Goal: Task Accomplishment & Management: Use online tool/utility

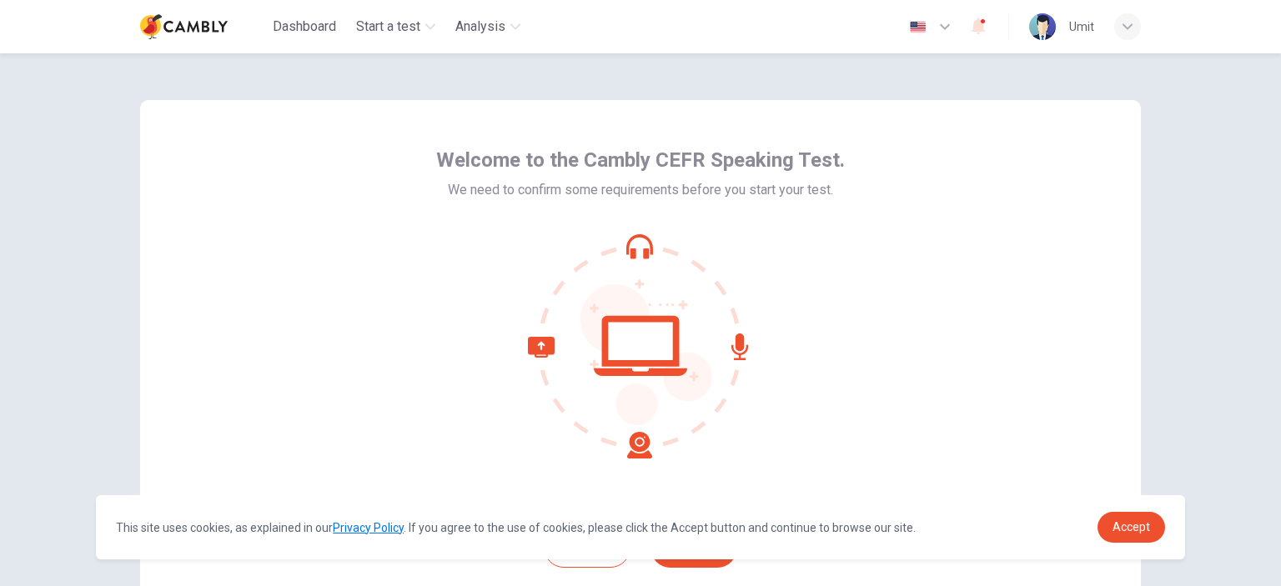
scroll to position [83, 0]
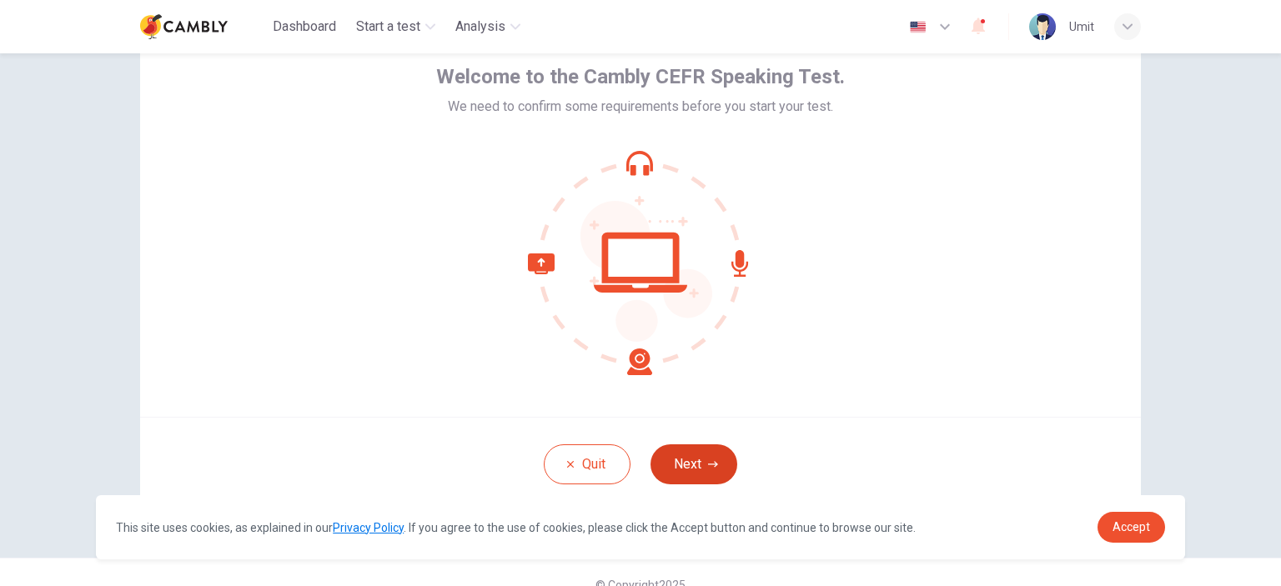
click at [712, 454] on button "Next" at bounding box center [694, 465] width 87 height 40
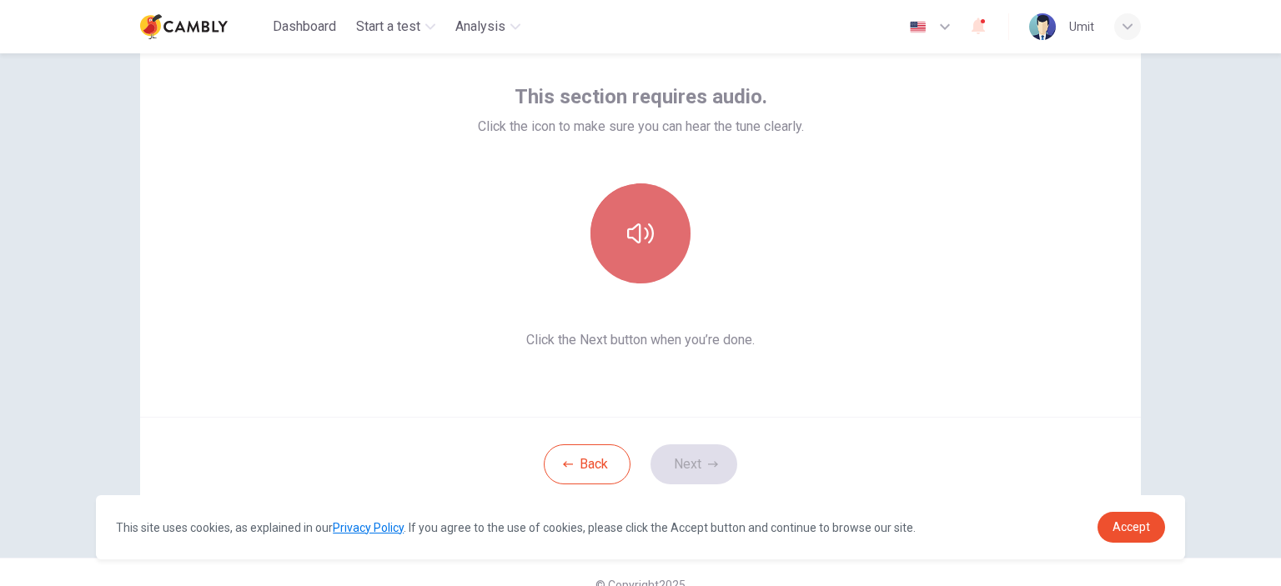
click at [631, 232] on icon "button" at bounding box center [640, 233] width 27 height 27
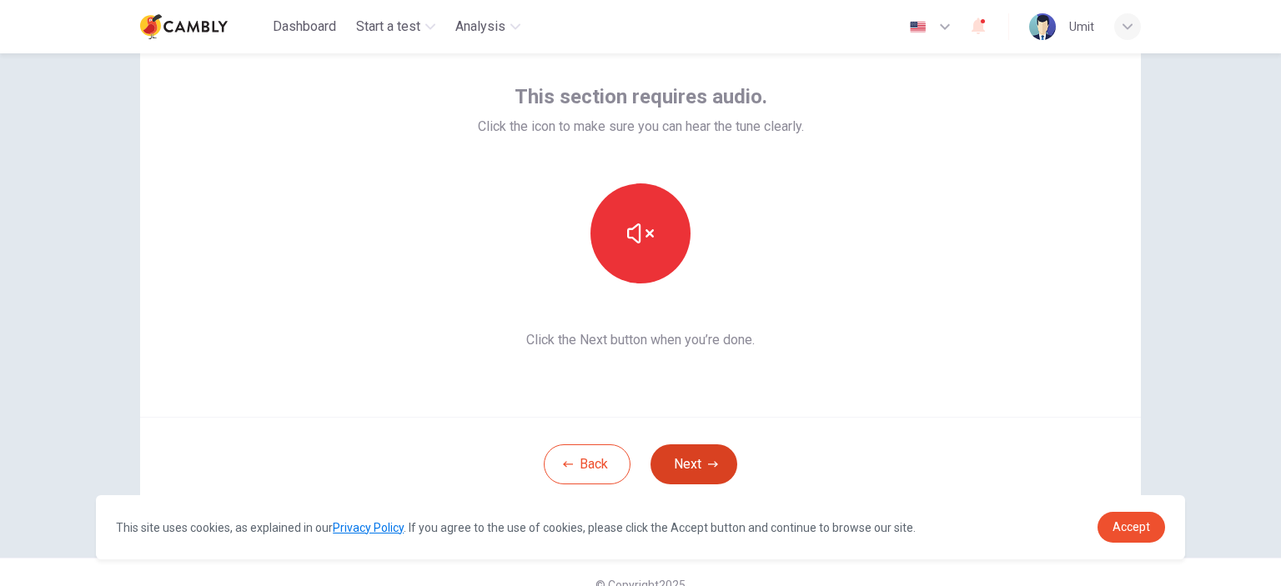
click at [682, 467] on button "Next" at bounding box center [694, 465] width 87 height 40
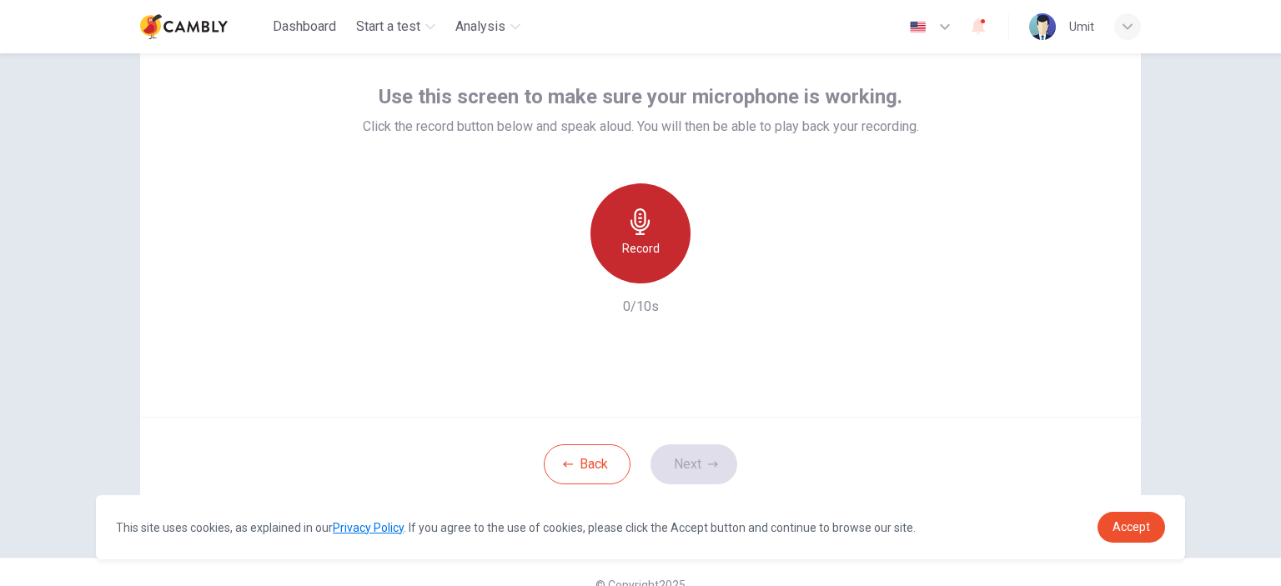
click at [642, 247] on h6 "Record" at bounding box center [641, 249] width 38 height 20
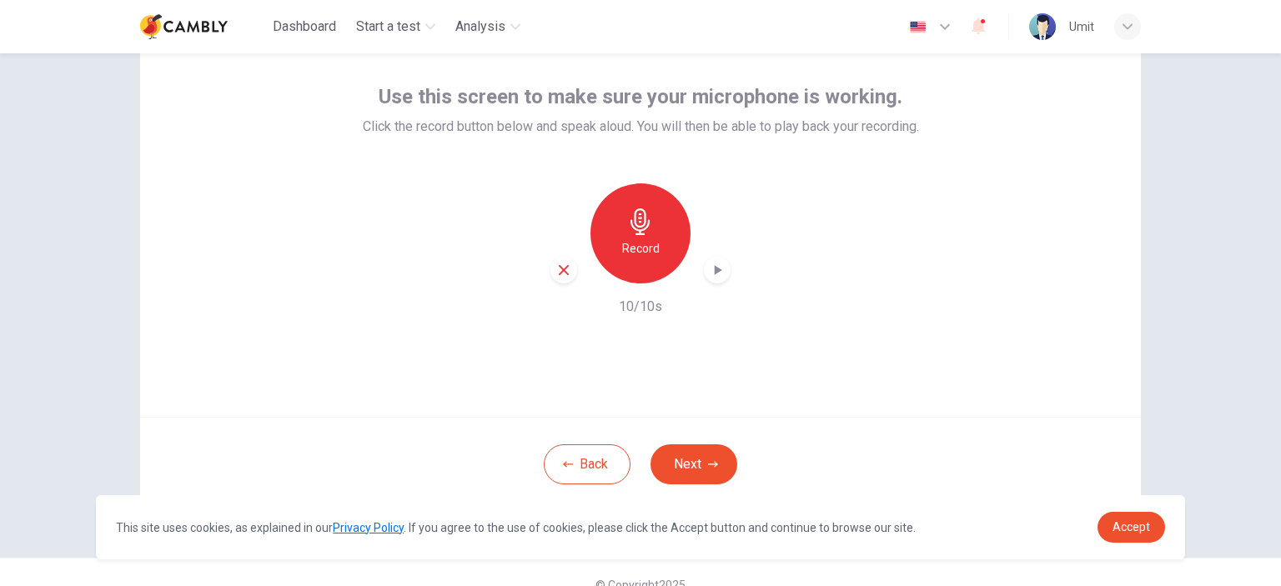
click at [709, 272] on icon "button" at bounding box center [717, 270] width 17 height 17
click at [712, 279] on div "button" at bounding box center [717, 270] width 27 height 27
click at [722, 269] on div "button" at bounding box center [717, 270] width 27 height 27
click at [717, 276] on icon "button" at bounding box center [717, 270] width 17 height 17
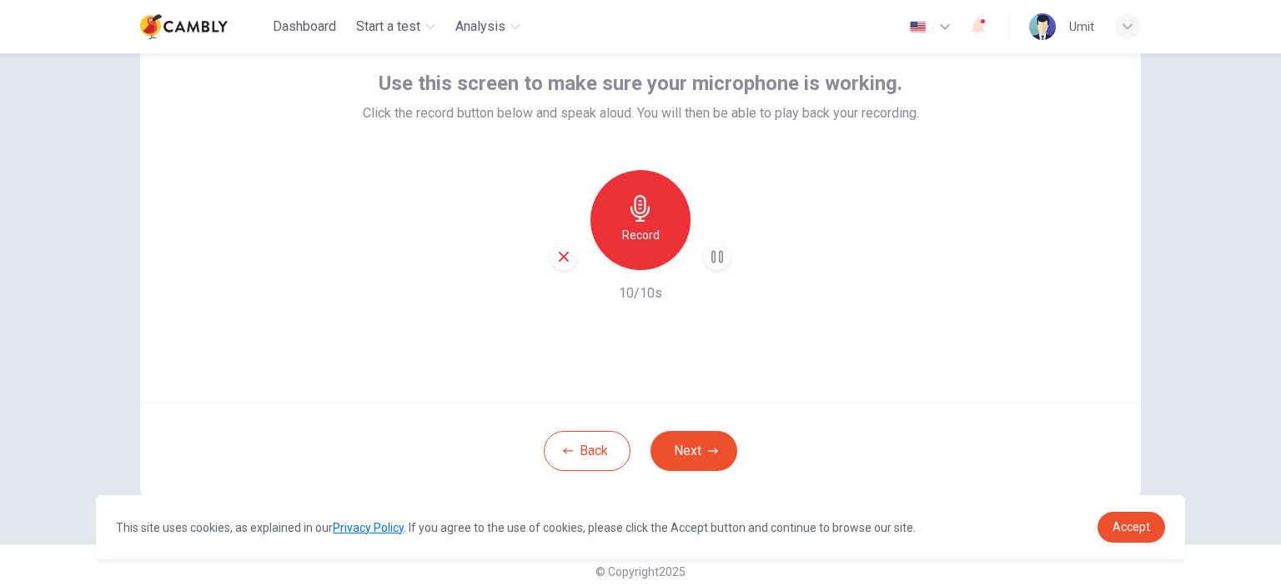
scroll to position [108, 0]
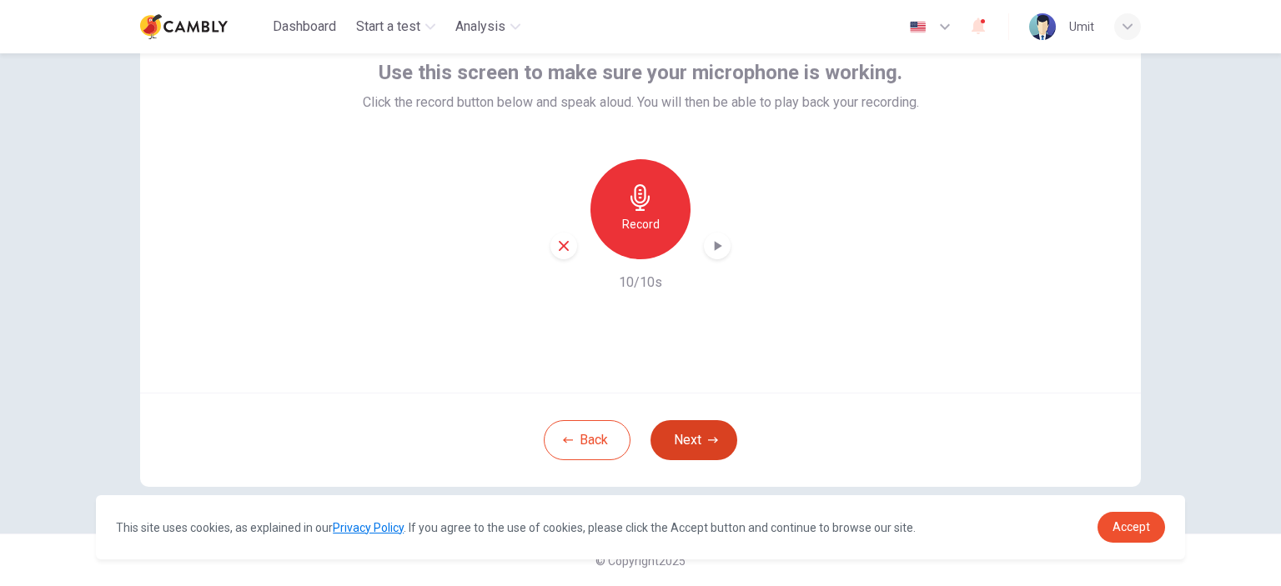
click at [689, 447] on button "Next" at bounding box center [694, 440] width 87 height 40
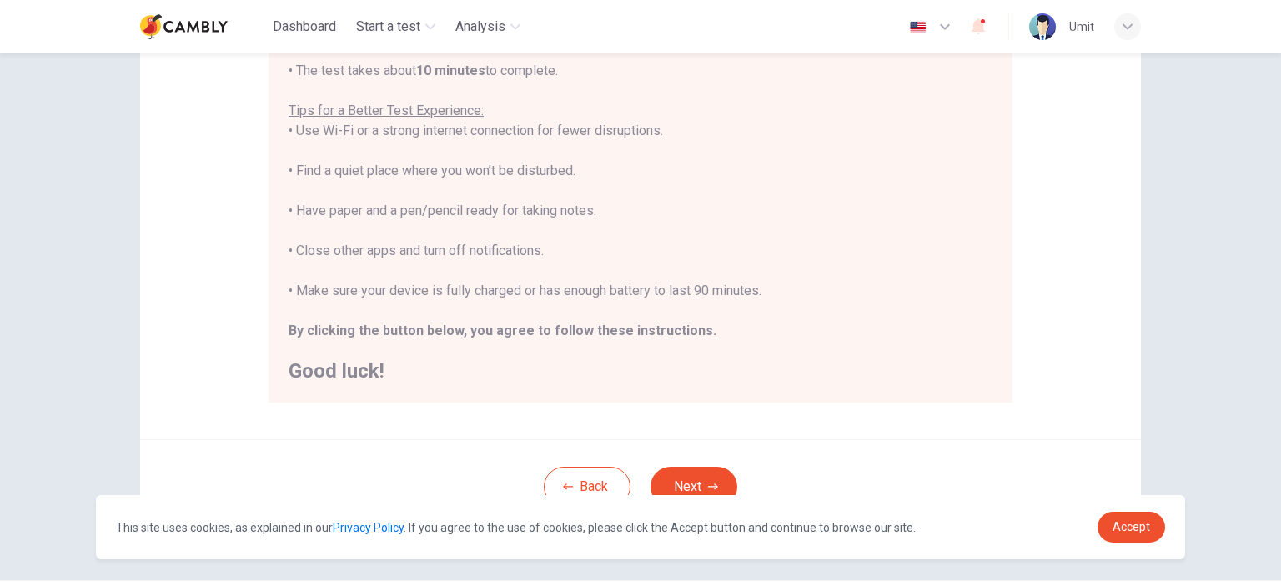
scroll to position [334, 0]
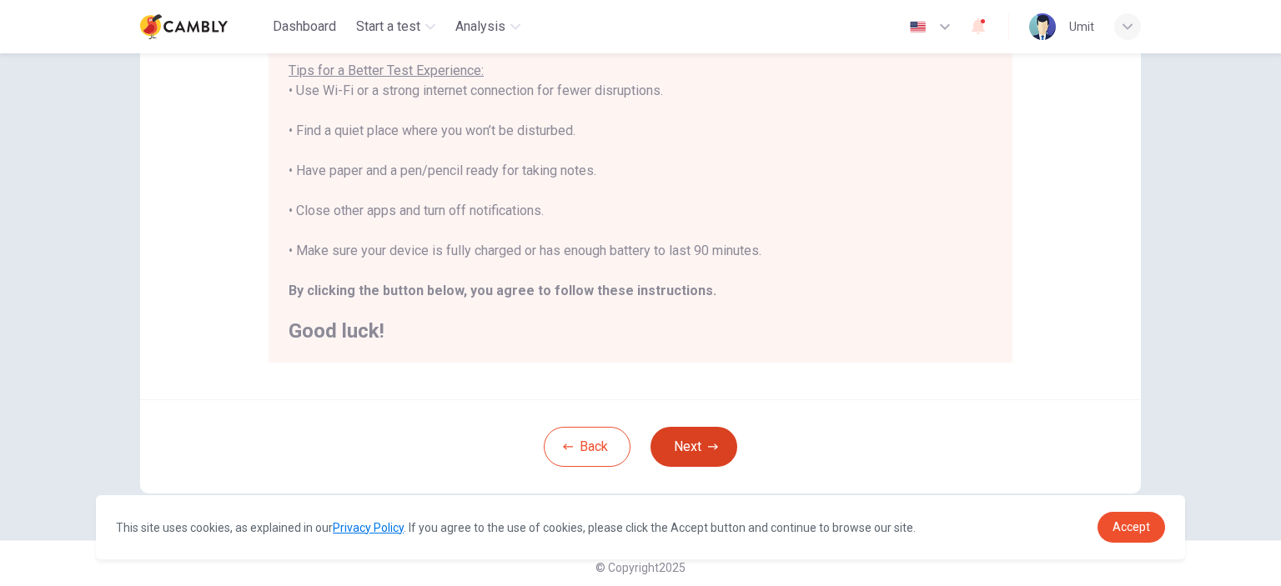
click at [707, 440] on button "Next" at bounding box center [694, 447] width 87 height 40
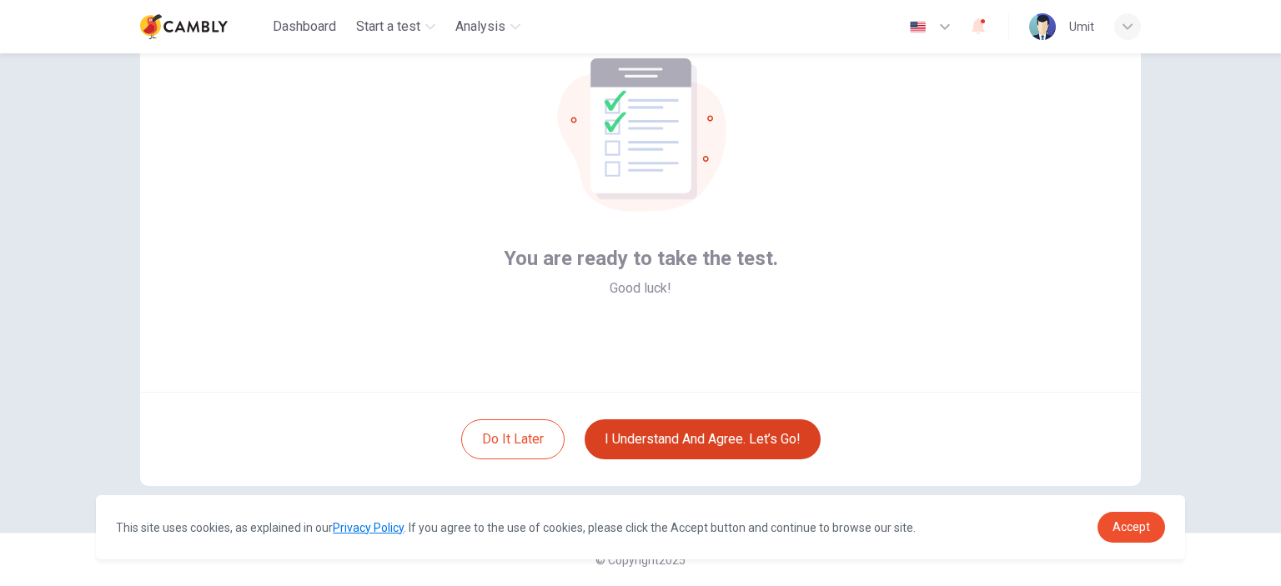
scroll to position [108, 0]
click at [744, 432] on button "I understand and agree. Let’s go!" at bounding box center [703, 440] width 236 height 40
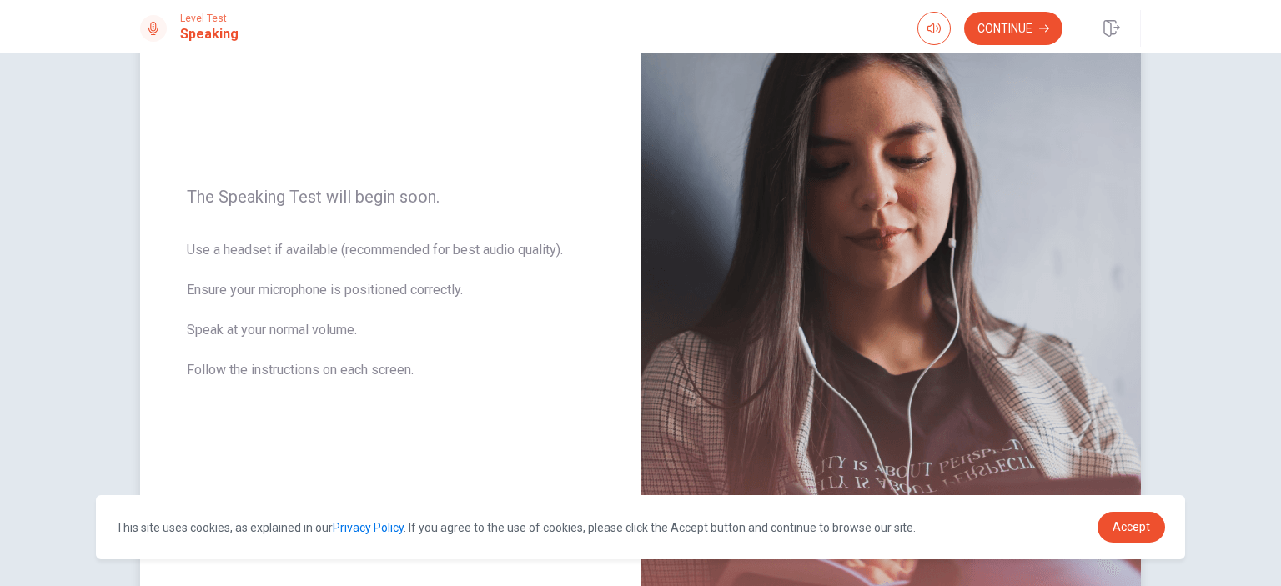
scroll to position [147, 0]
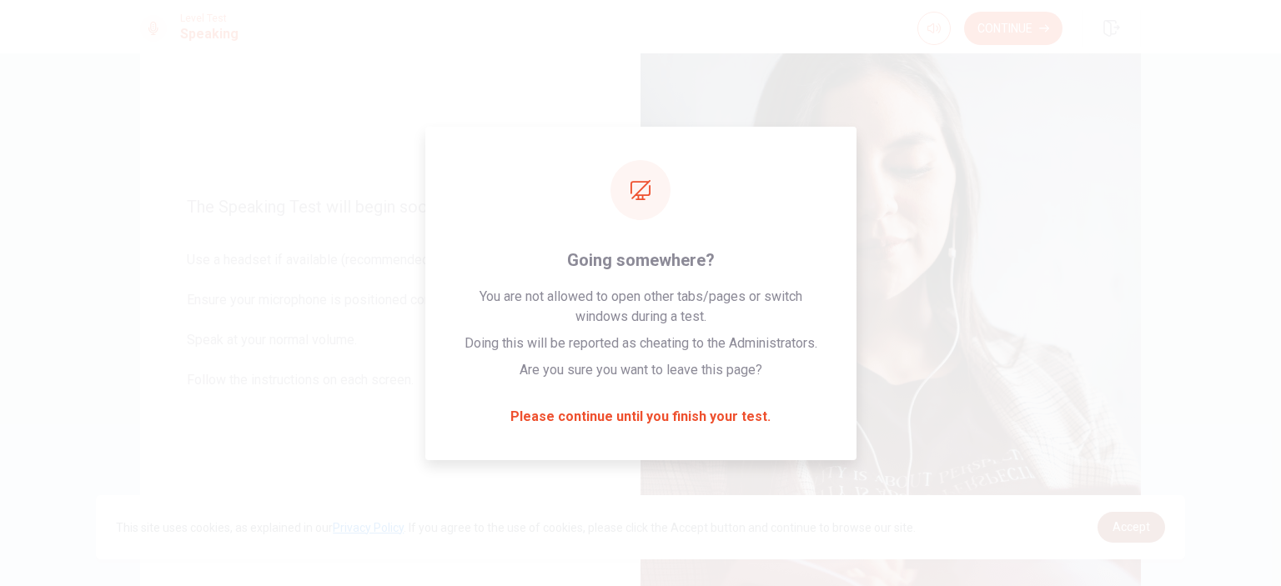
click at [1155, 520] on link "Accept" at bounding box center [1132, 527] width 68 height 31
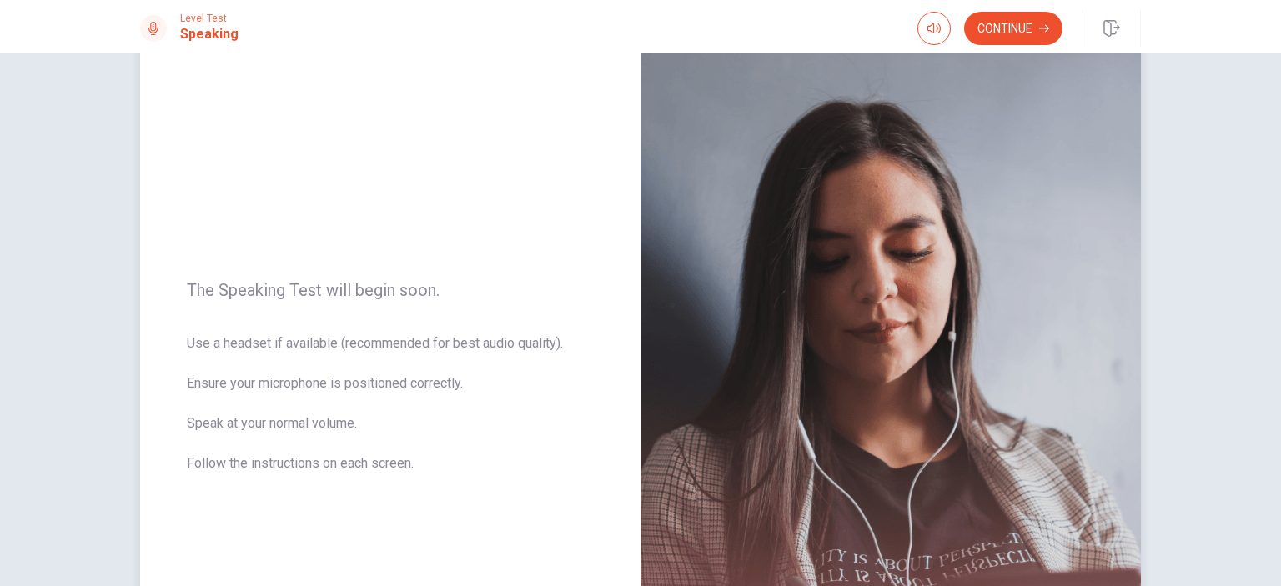
scroll to position [0, 0]
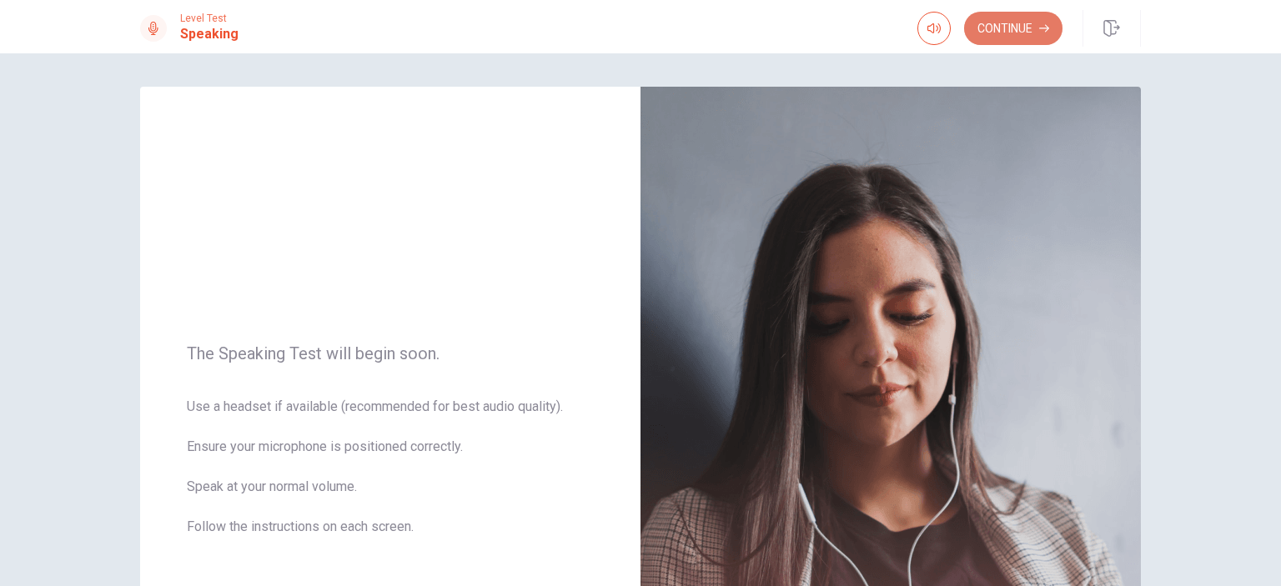
click at [1004, 34] on button "Continue" at bounding box center [1013, 28] width 98 height 33
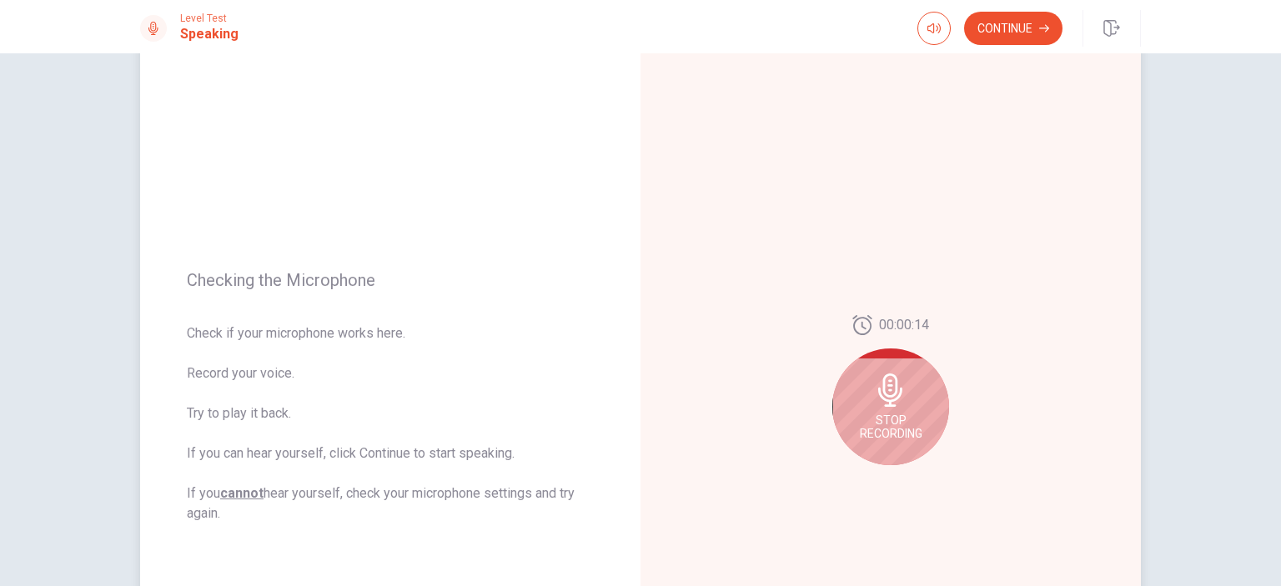
scroll to position [83, 0]
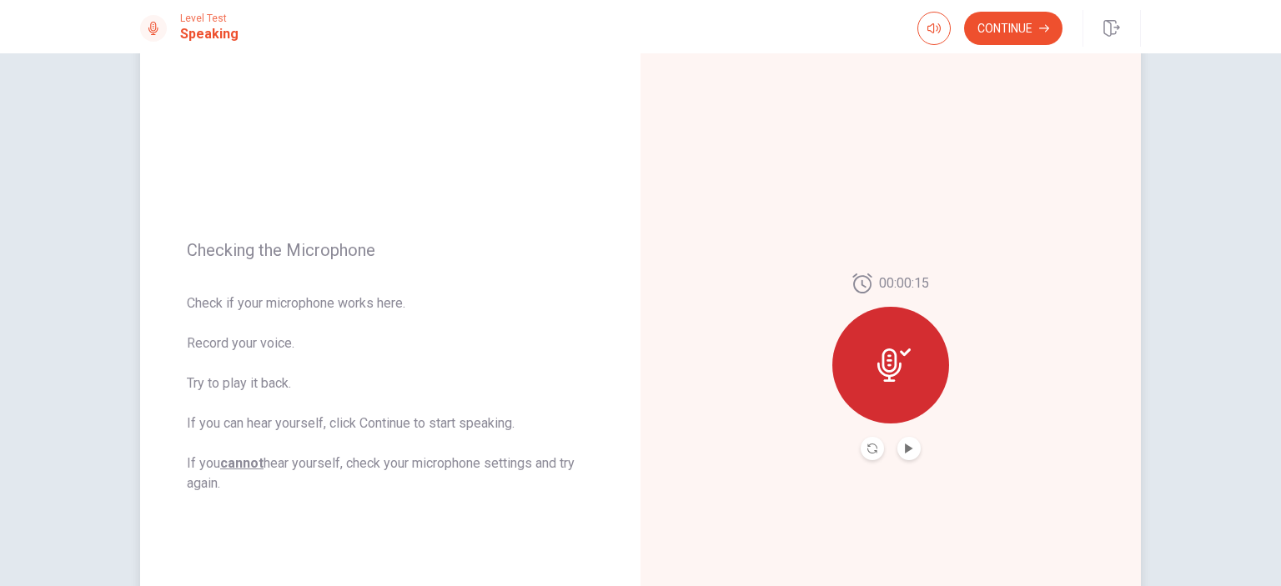
click at [913, 439] on div at bounding box center [891, 448] width 60 height 23
click at [913, 445] on button "Play Audio" at bounding box center [909, 448] width 23 height 23
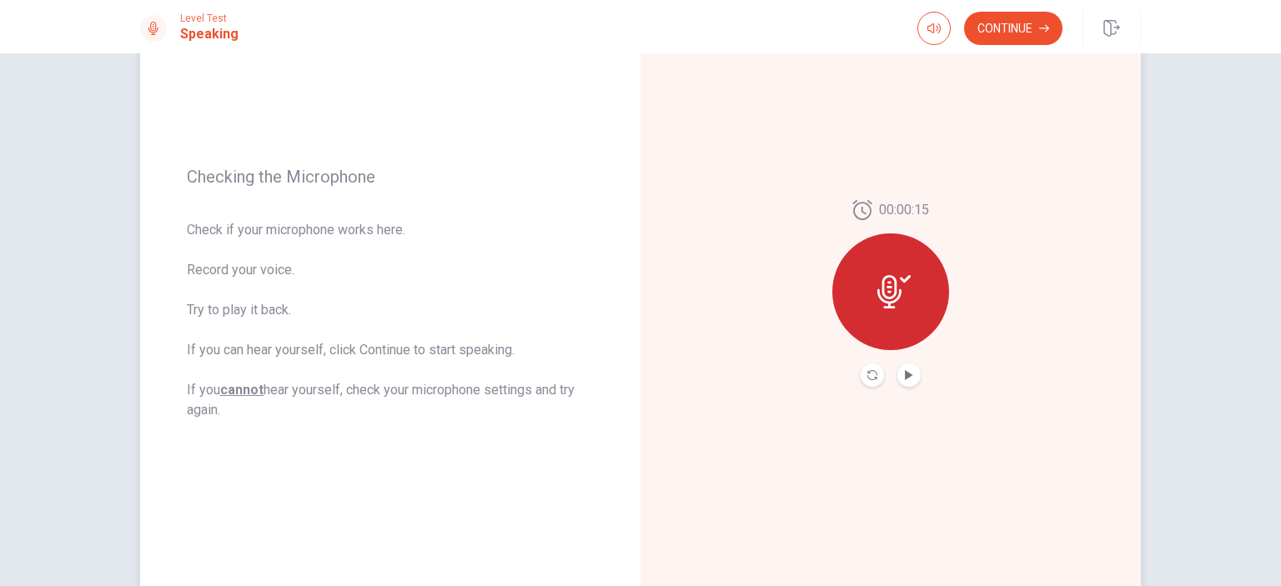
scroll to position [147, 0]
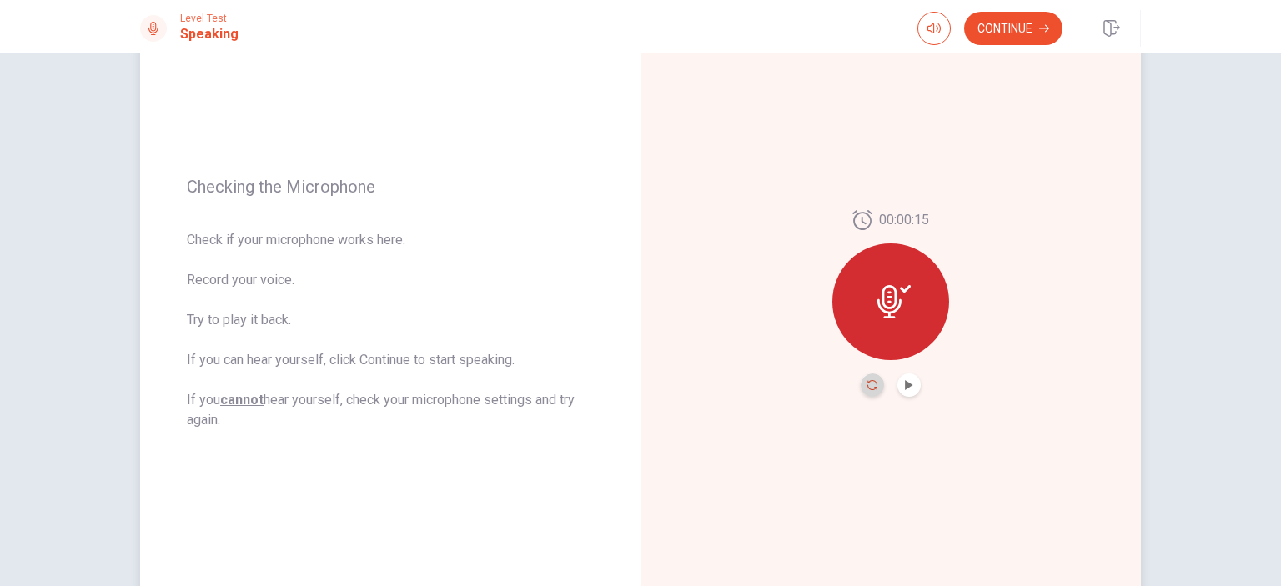
click at [870, 386] on icon "Record Again" at bounding box center [873, 385] width 10 height 10
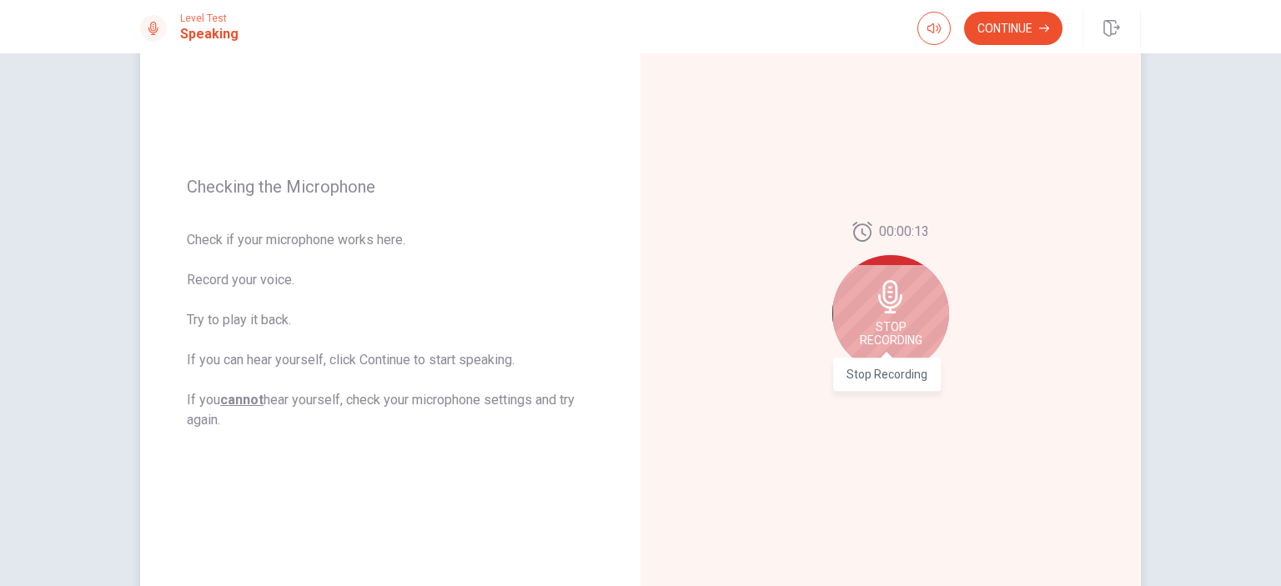
click at [883, 320] on span "Stop Recording" at bounding box center [891, 333] width 63 height 27
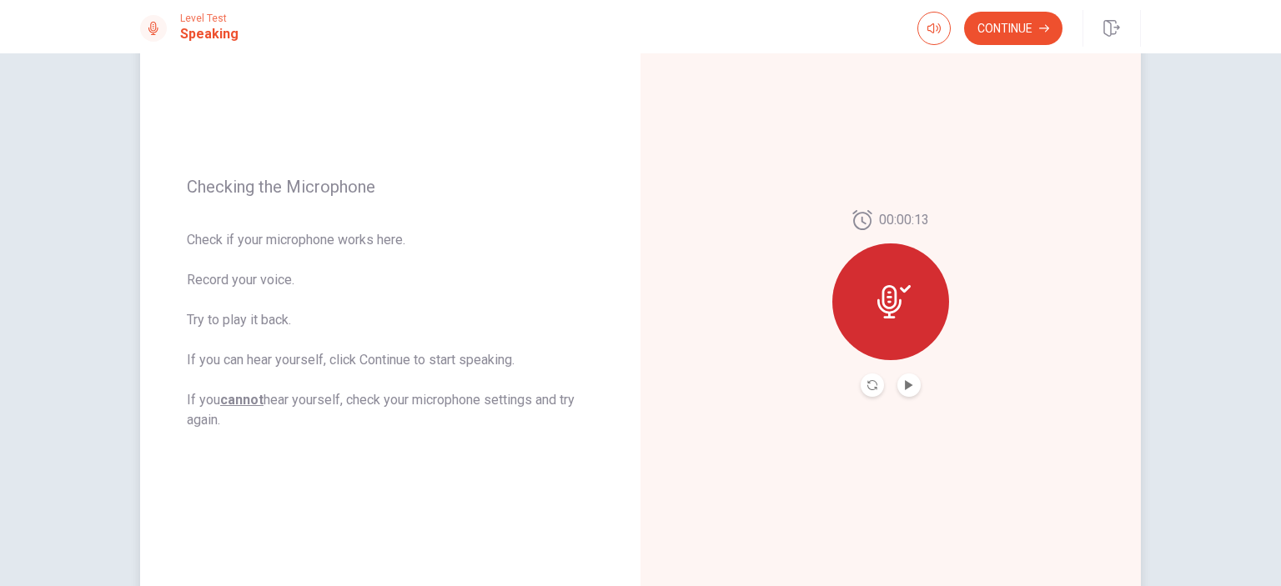
click at [886, 318] on div at bounding box center [891, 302] width 117 height 117
click at [861, 377] on button "Record Again" at bounding box center [872, 385] width 23 height 23
click at [908, 386] on icon "Play Audio" at bounding box center [909, 385] width 10 height 10
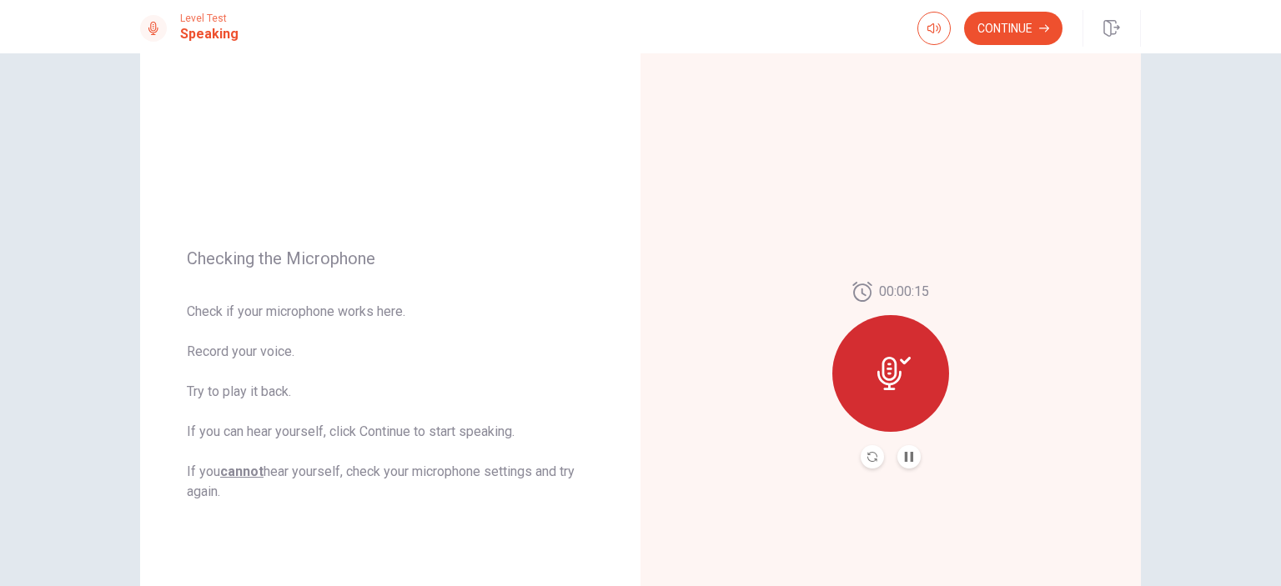
scroll to position [63, 0]
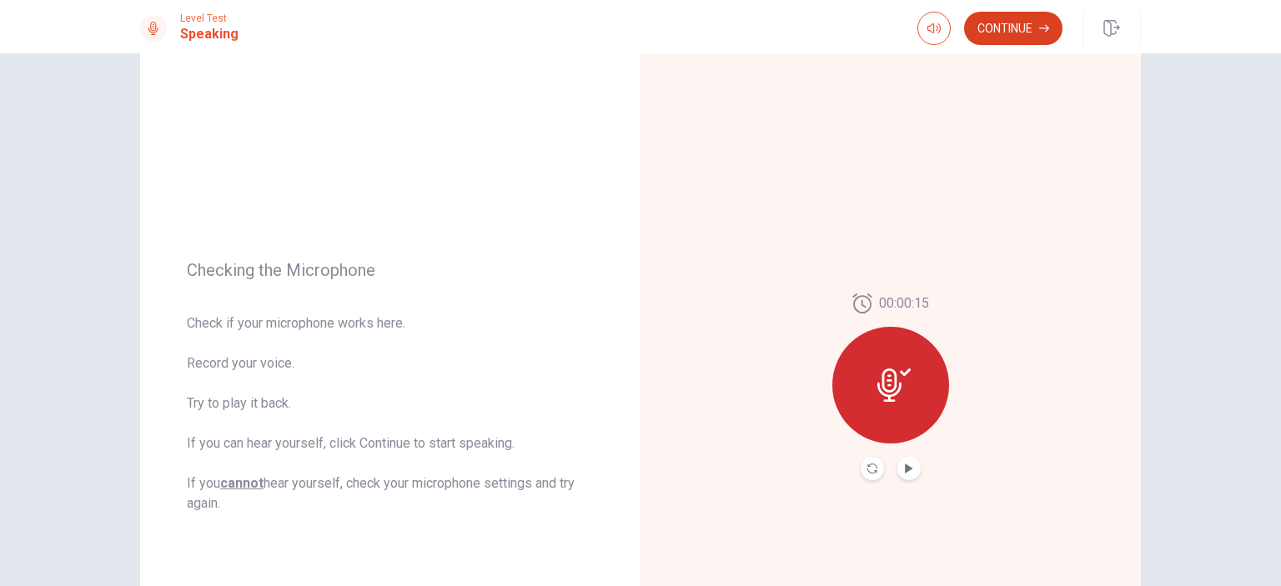
click at [1019, 32] on button "Continue" at bounding box center [1013, 28] width 98 height 33
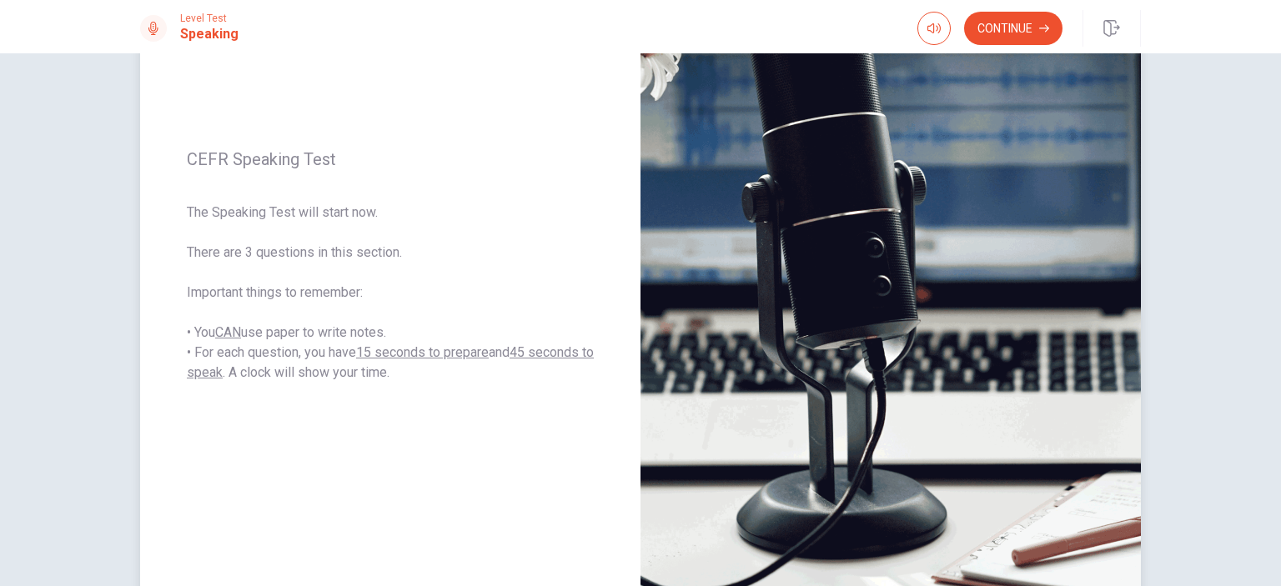
scroll to position [230, 0]
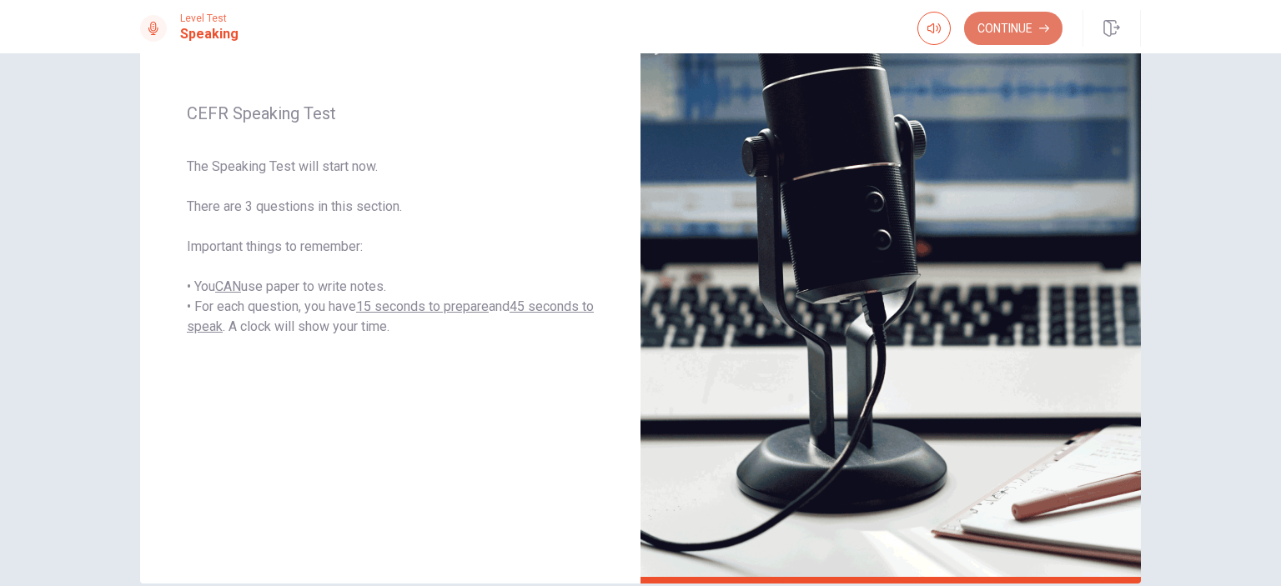
click at [998, 33] on button "Continue" at bounding box center [1013, 28] width 98 height 33
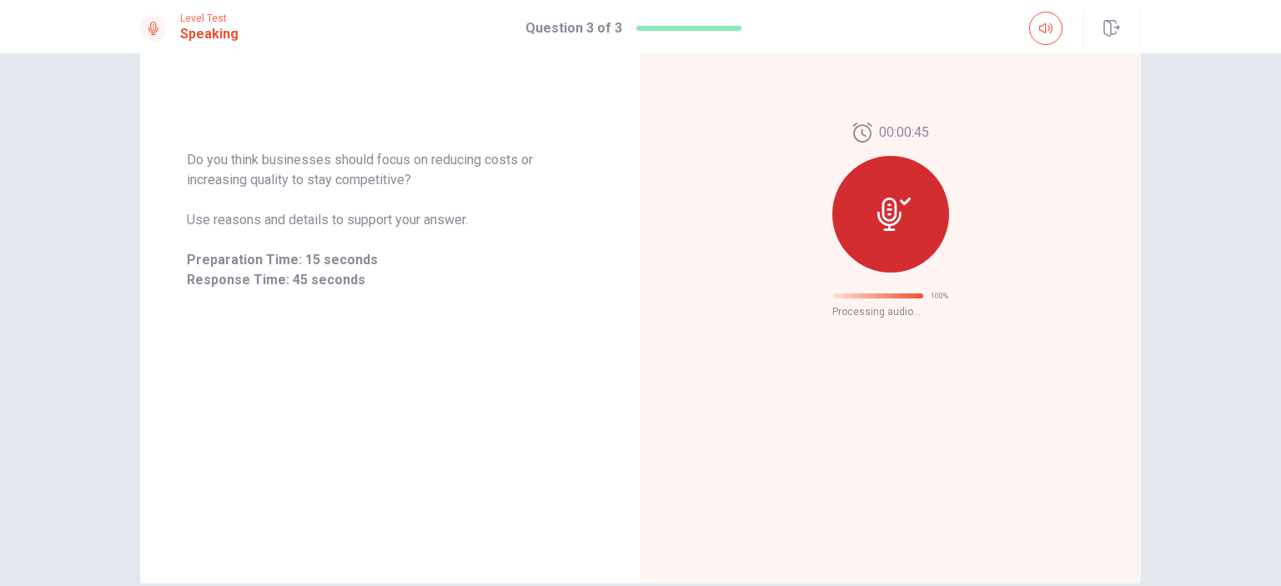
scroll to position [20, 0]
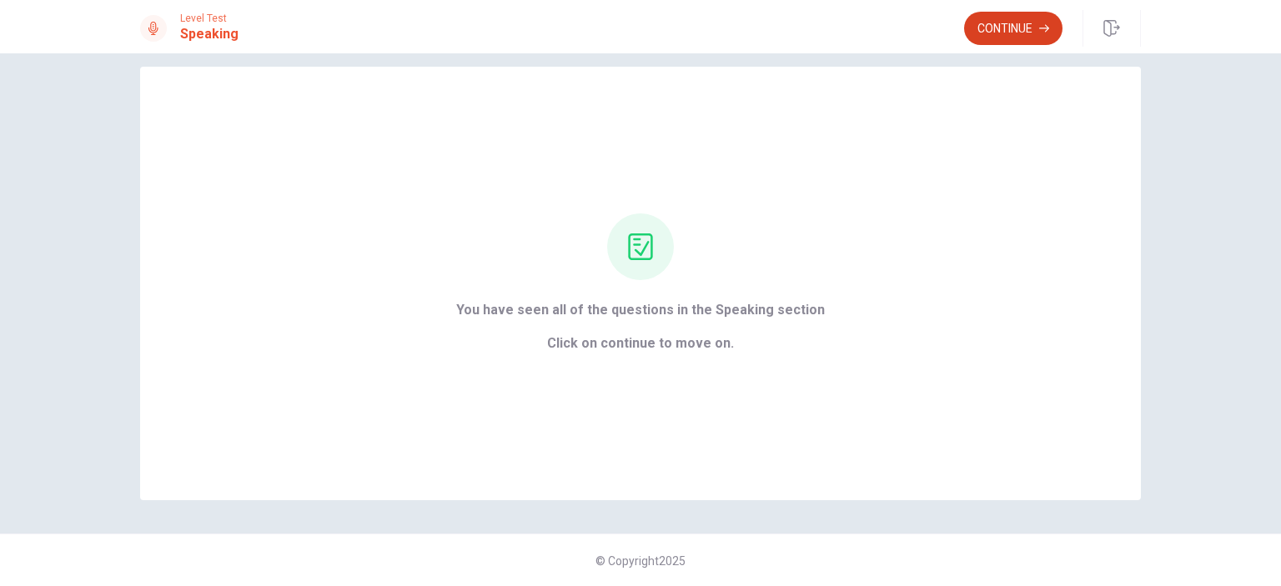
click at [1018, 27] on button "Continue" at bounding box center [1013, 28] width 98 height 33
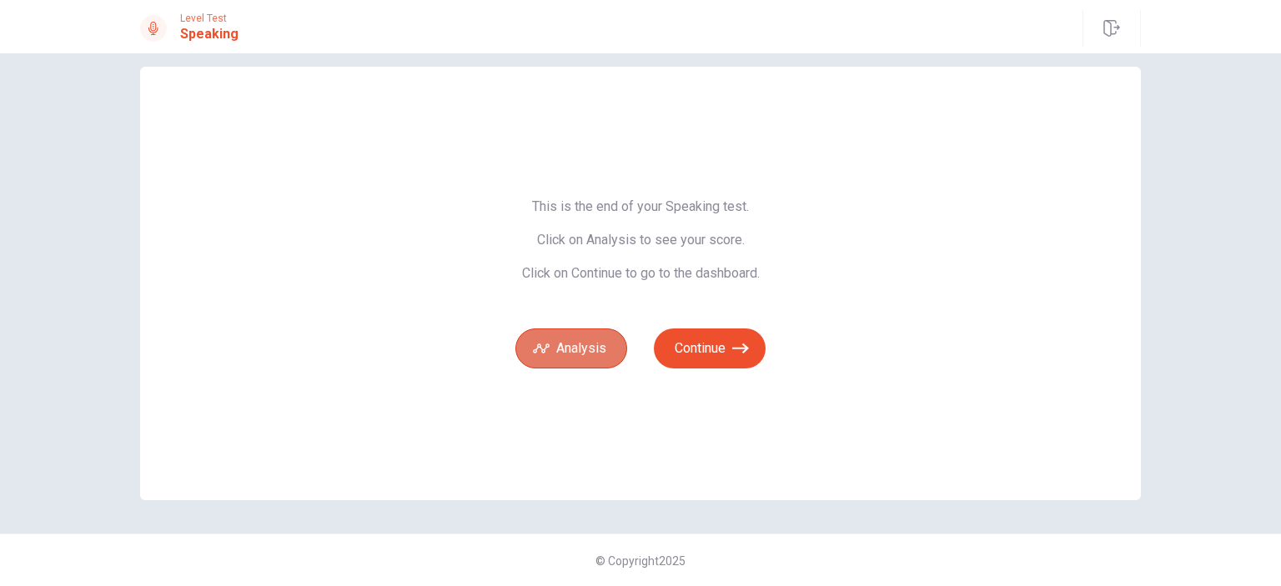
click at [542, 355] on icon "button" at bounding box center [541, 348] width 17 height 17
